Goal: Task Accomplishment & Management: Use online tool/utility

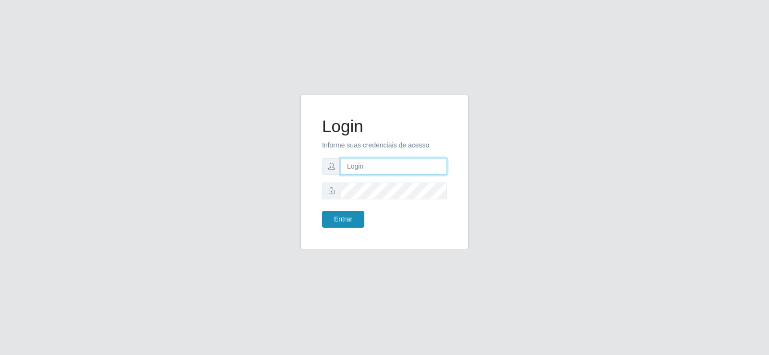
type input "[EMAIL_ADDRESS][DOMAIN_NAME]"
click at [338, 218] on button "Entrar" at bounding box center [343, 219] width 42 height 17
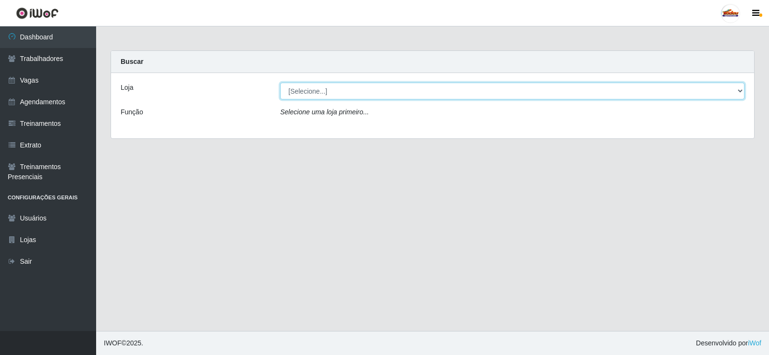
click at [320, 84] on select "[Selecione...] Supermercado Tadeu - [GEOGRAPHIC_DATA]" at bounding box center [512, 91] width 464 height 17
select select "195"
click at [280, 83] on select "[Selecione...] Supermercado Tadeu - [GEOGRAPHIC_DATA]" at bounding box center [512, 91] width 464 height 17
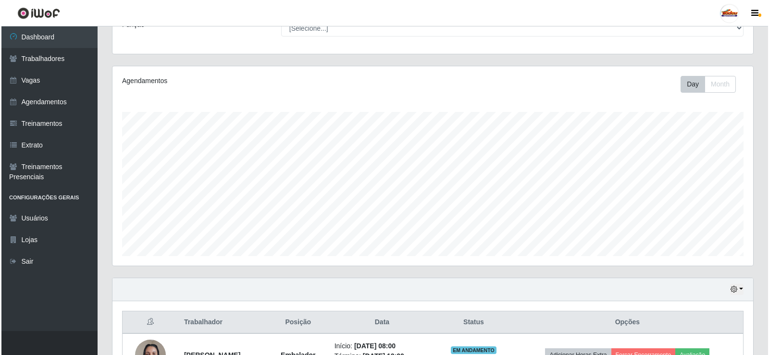
scroll to position [197, 0]
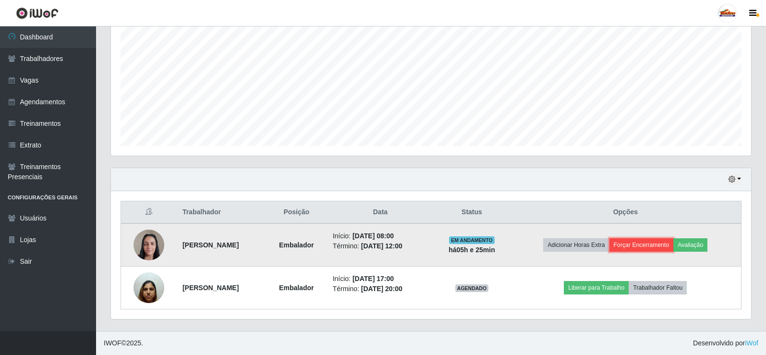
click at [662, 247] on button "Forçar Encerramento" at bounding box center [642, 244] width 64 height 13
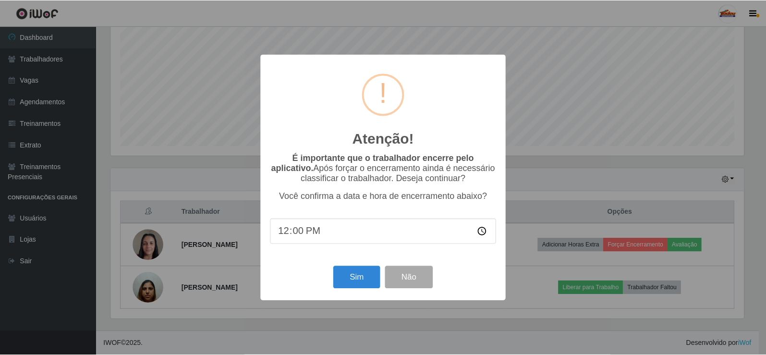
scroll to position [199, 636]
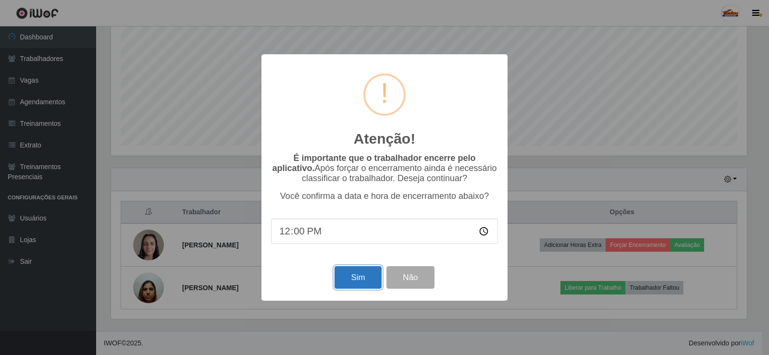
click at [348, 274] on button "Sim" at bounding box center [357, 277] width 47 height 23
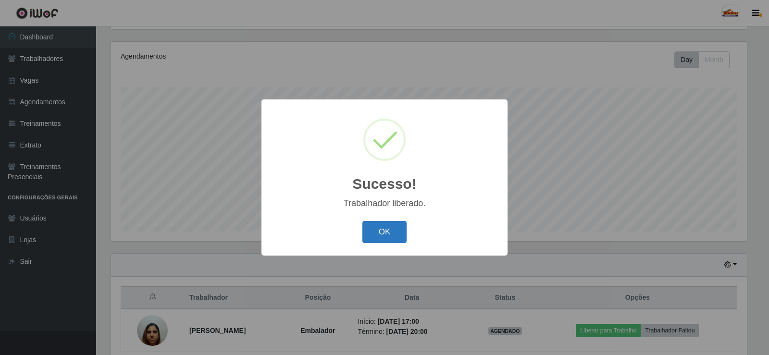
click at [373, 235] on button "OK" at bounding box center [384, 232] width 45 height 23
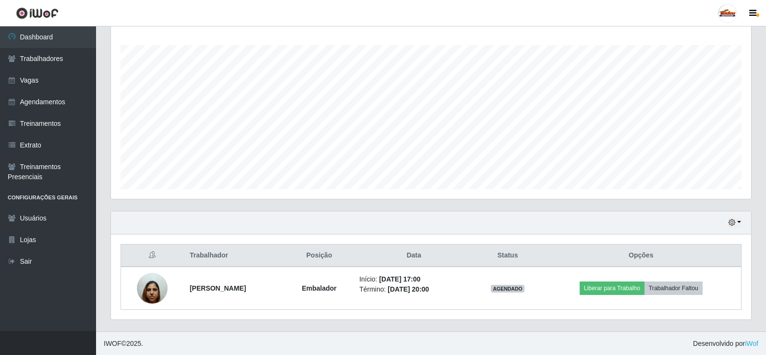
scroll to position [155, 0]
